Goal: Task Accomplishment & Management: Use online tool/utility

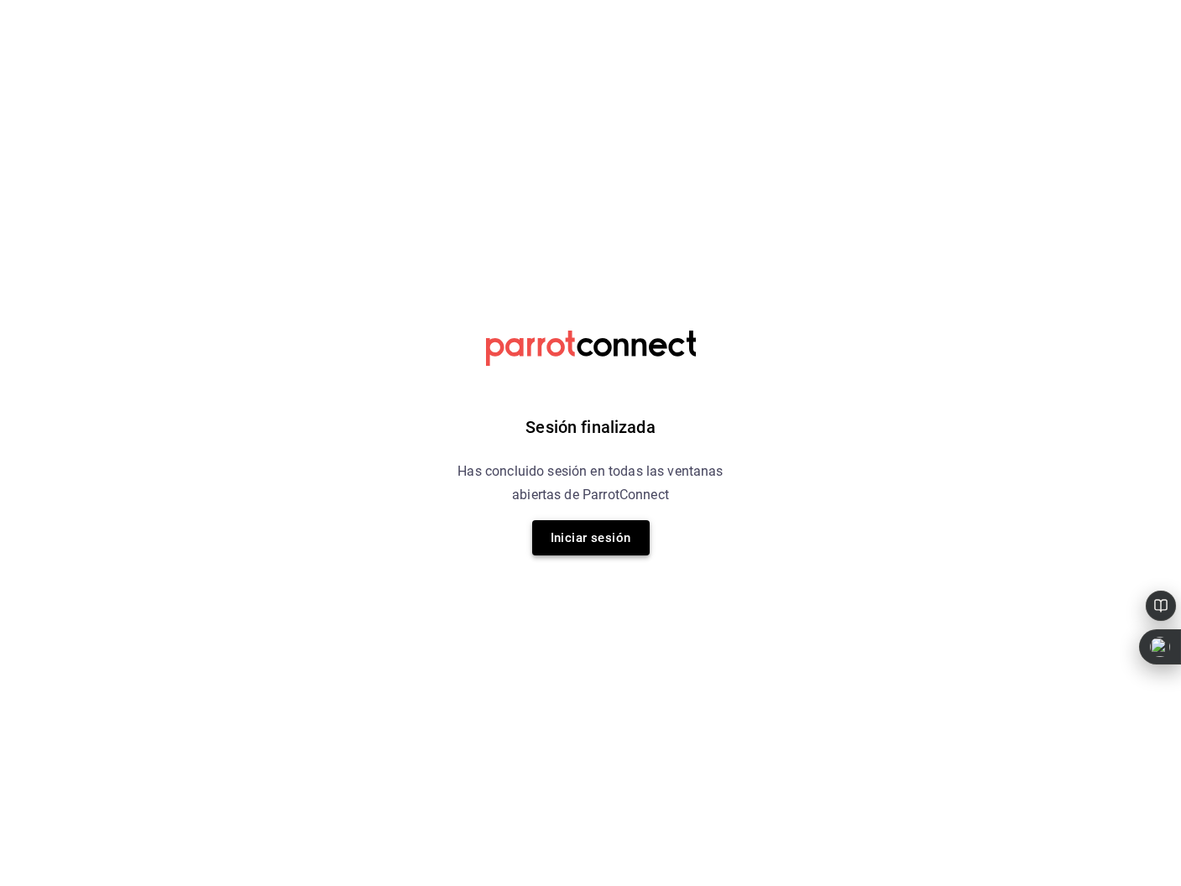
click at [603, 534] on button "Iniciar sesión" at bounding box center [590, 537] width 117 height 35
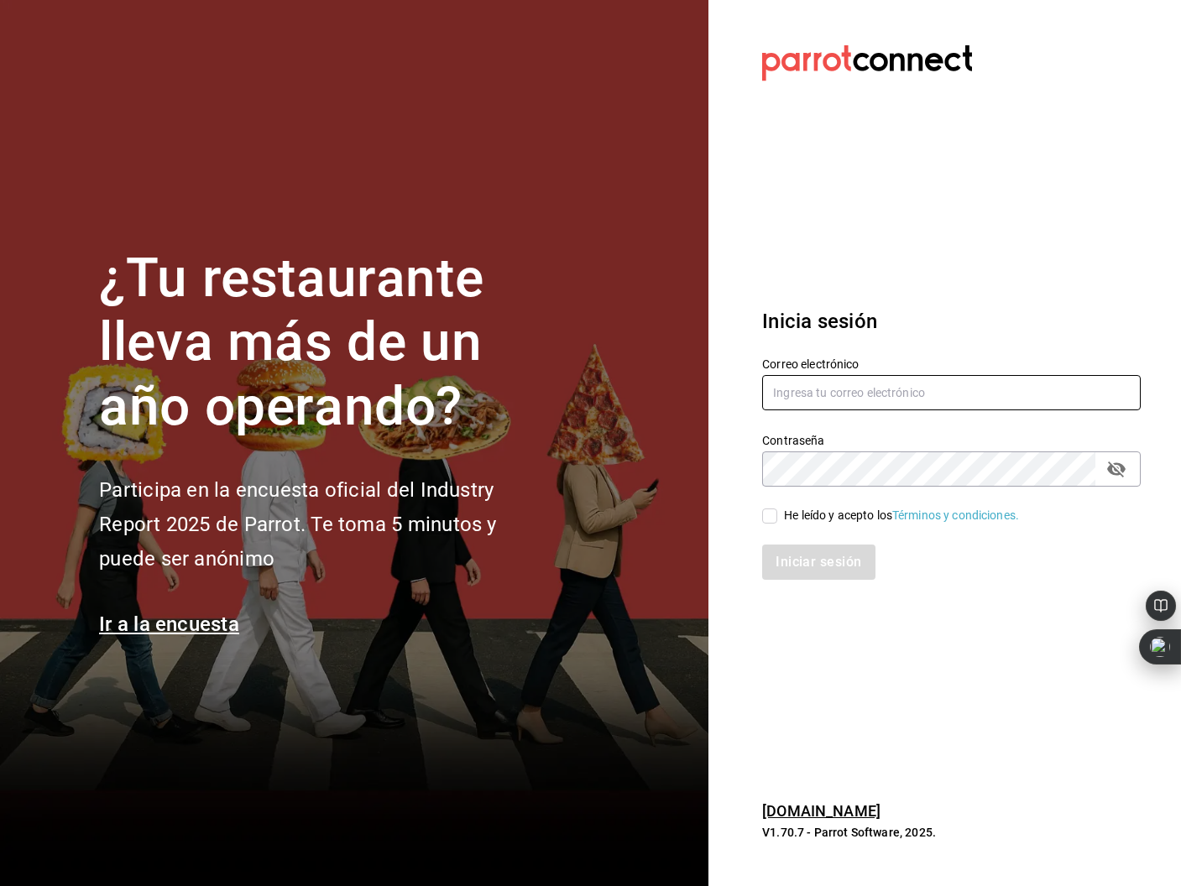
type input "[EMAIL_ADDRESS]"
drag, startPoint x: 770, startPoint y: 518, endPoint x: 789, endPoint y: 536, distance: 26.1
click at [770, 518] on input "He leído y acepto los Términos y condiciones." at bounding box center [769, 516] width 15 height 15
checkbox input "true"
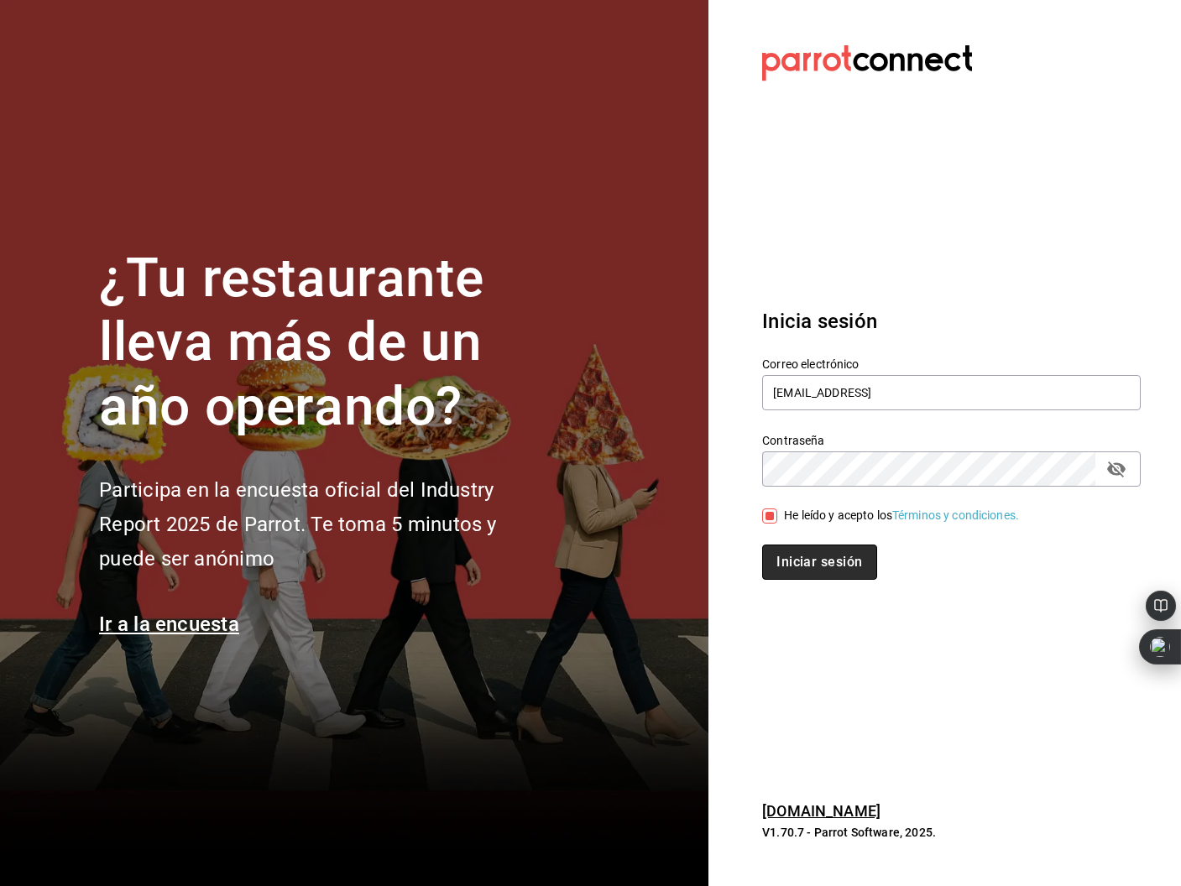
click at [815, 556] on button "Iniciar sesión" at bounding box center [819, 562] width 114 height 35
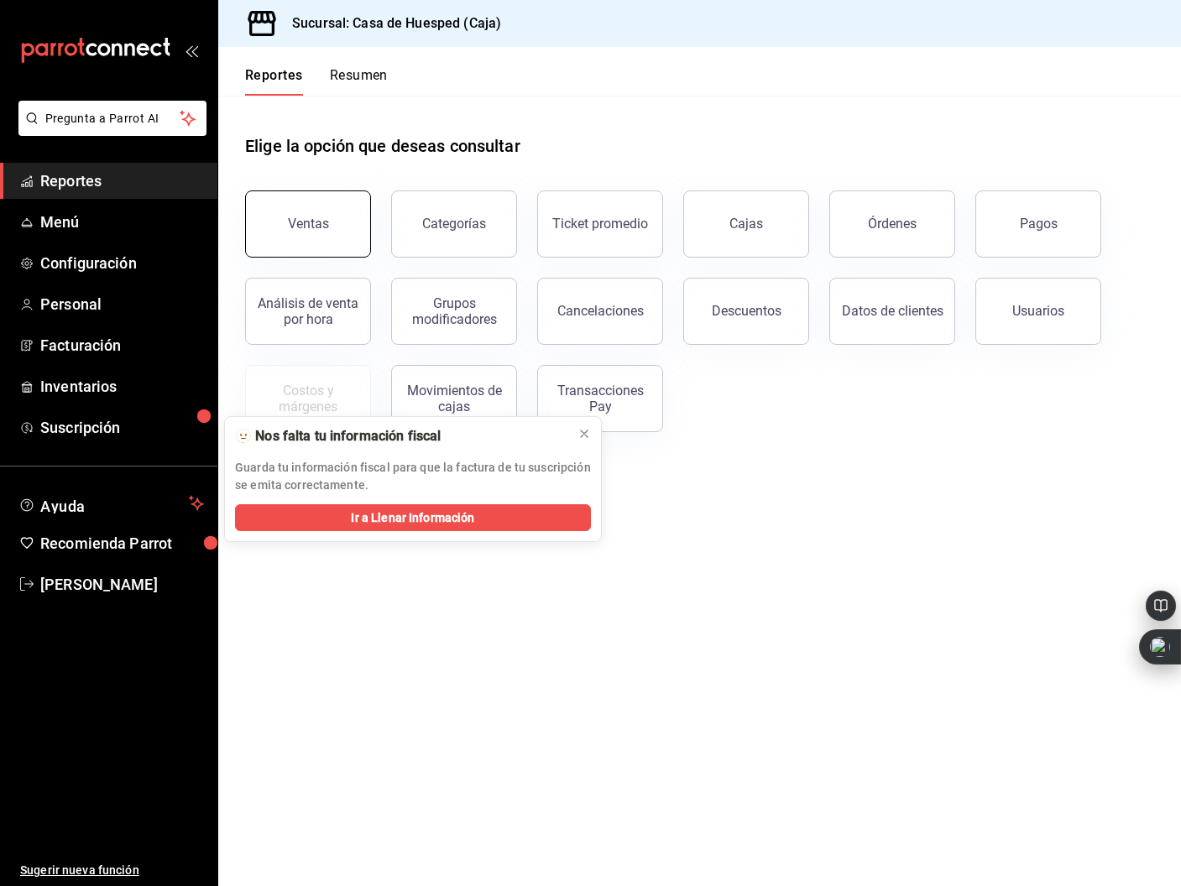
click at [328, 217] on button "Ventas" at bounding box center [308, 223] width 126 height 67
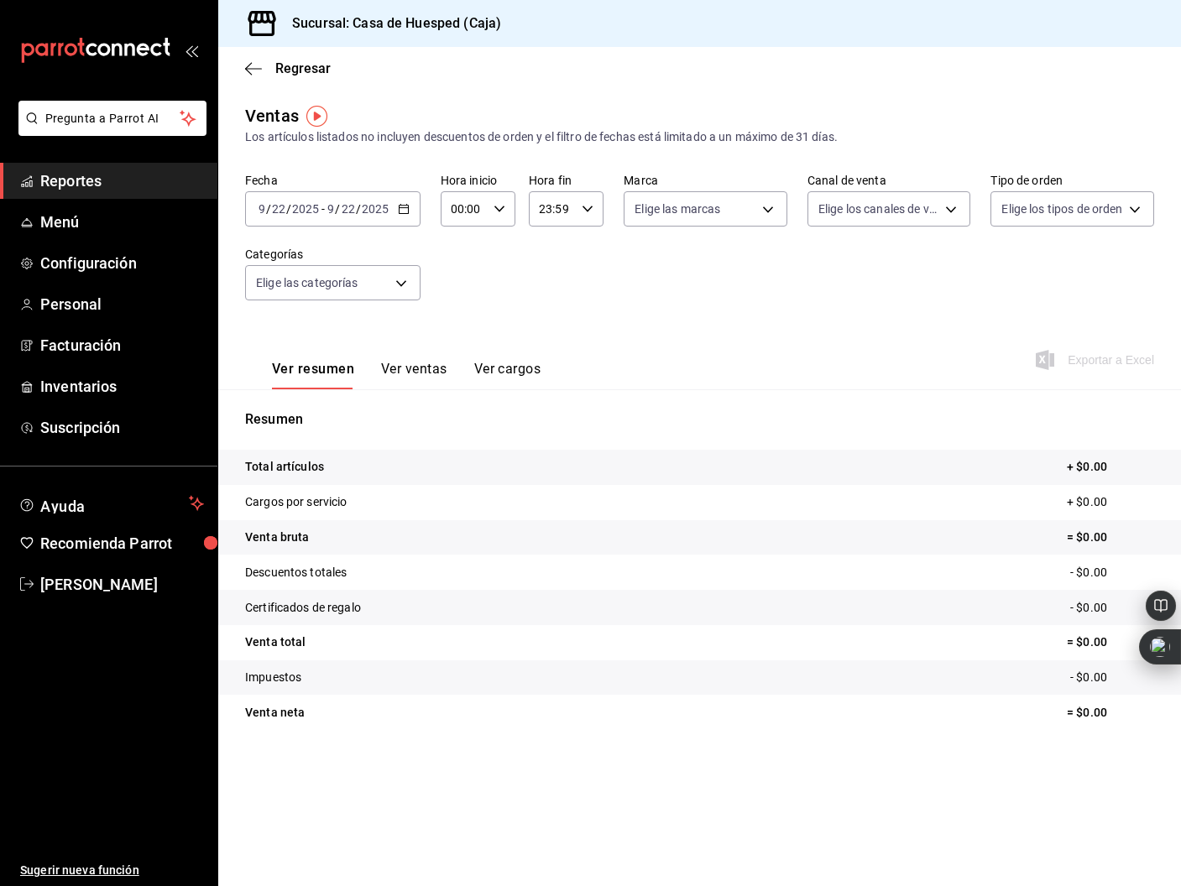
click at [581, 432] on div "Resumen Total artículos + $0.00 Cargos por servicio + $0.00 Venta bruta = $0.00…" at bounding box center [699, 580] width 963 height 341
click at [346, 207] on input "22" at bounding box center [348, 208] width 15 height 13
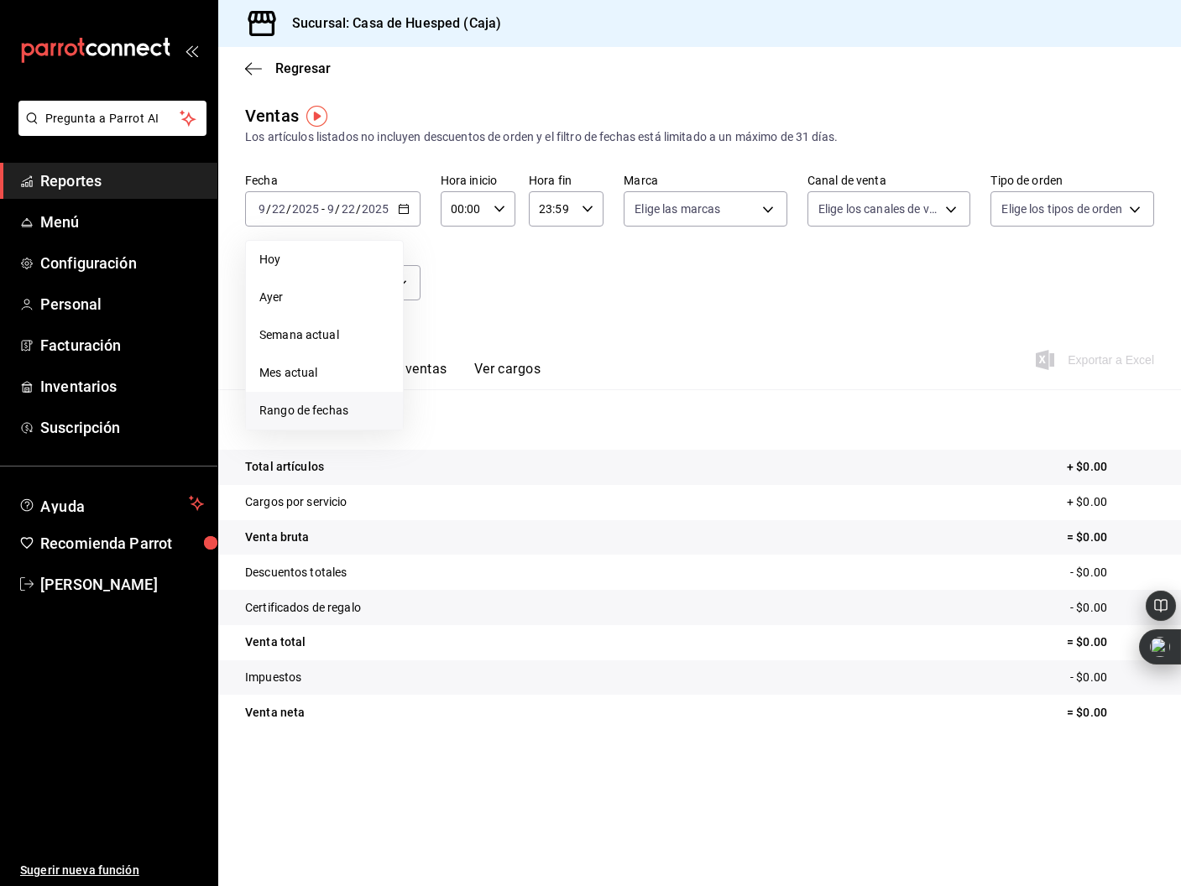
click at [347, 405] on span "Rango de fechas" at bounding box center [324, 411] width 130 height 18
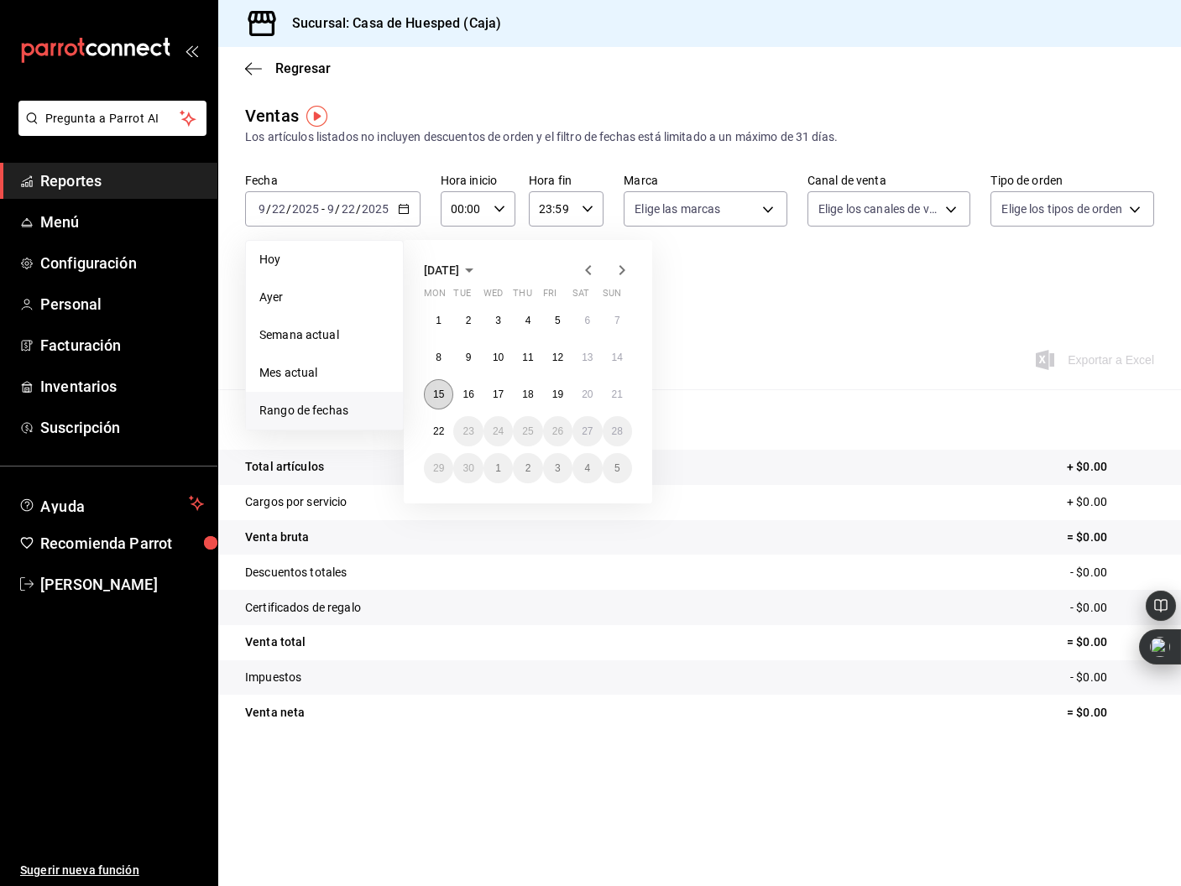
click at [442, 400] on button "15" at bounding box center [438, 394] width 29 height 30
click at [607, 394] on button "21" at bounding box center [617, 394] width 29 height 30
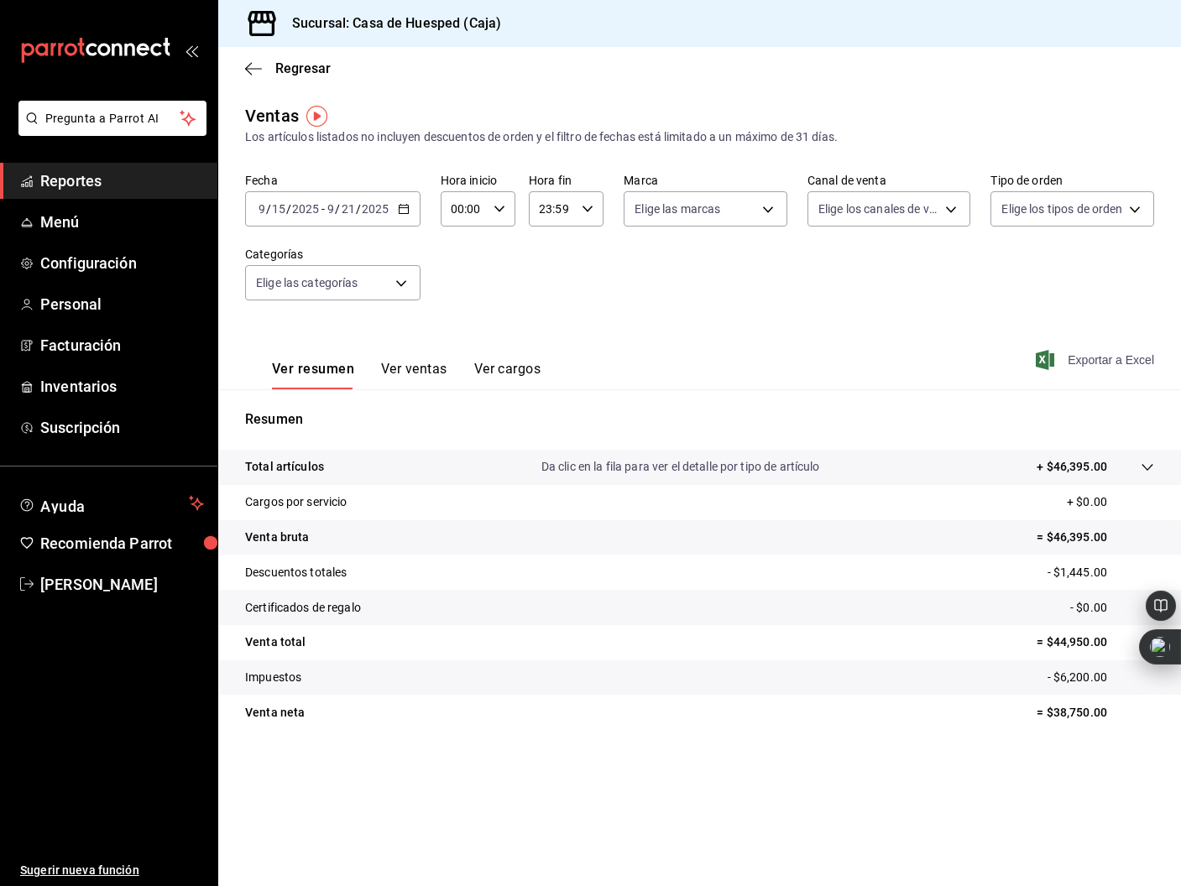
click at [1083, 355] on span "Exportar a Excel" at bounding box center [1096, 360] width 115 height 20
